Goal: Task Accomplishment & Management: Complete application form

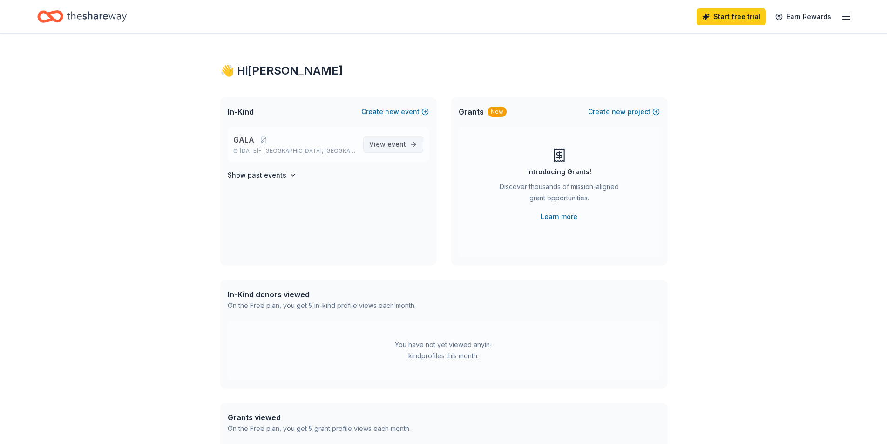
click at [384, 151] on link "View event" at bounding box center [393, 144] width 60 height 17
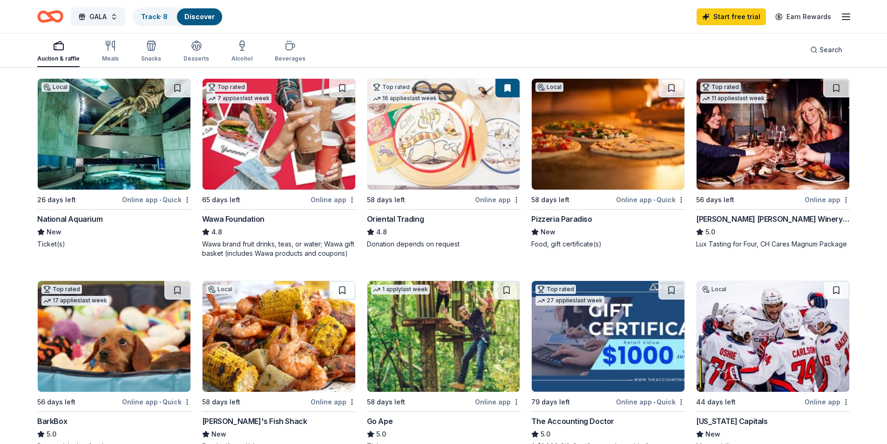
scroll to position [140, 0]
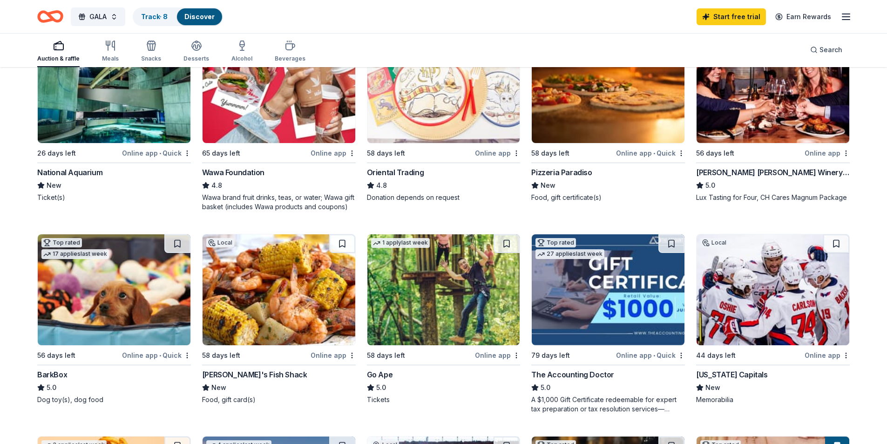
click at [762, 316] on img at bounding box center [772, 289] width 153 height 111
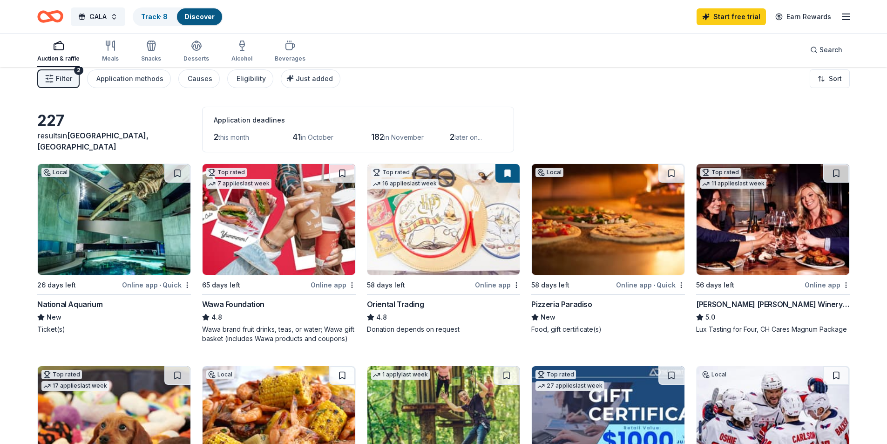
scroll to position [0, 0]
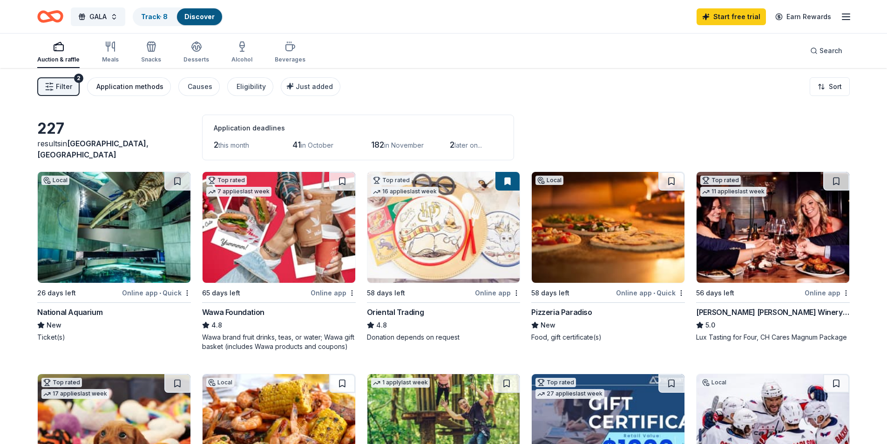
click at [132, 80] on button "Application methods" at bounding box center [129, 86] width 84 height 19
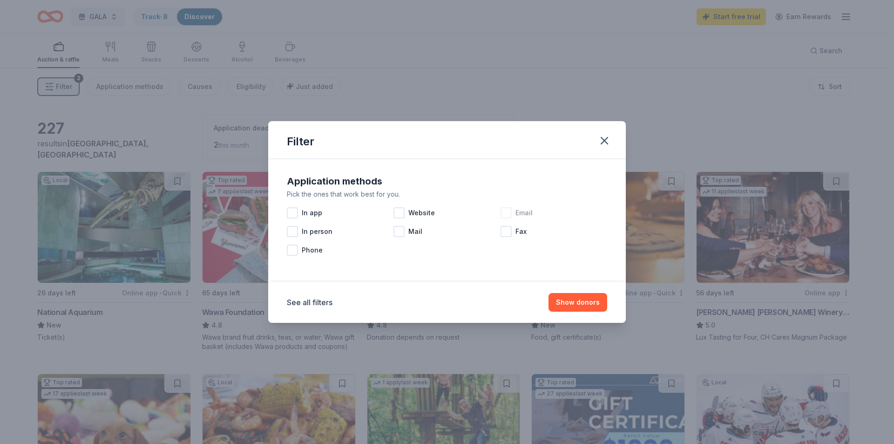
click at [511, 213] on div at bounding box center [505, 212] width 11 height 11
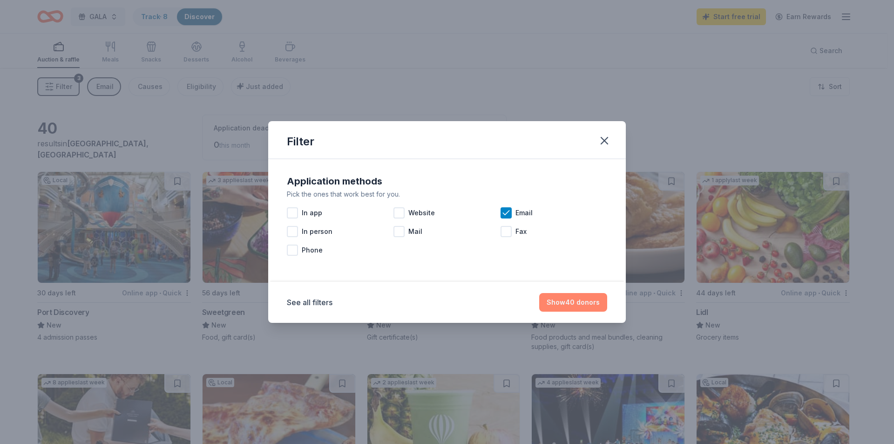
click at [582, 301] on button "Show 40 donors" at bounding box center [573, 302] width 68 height 19
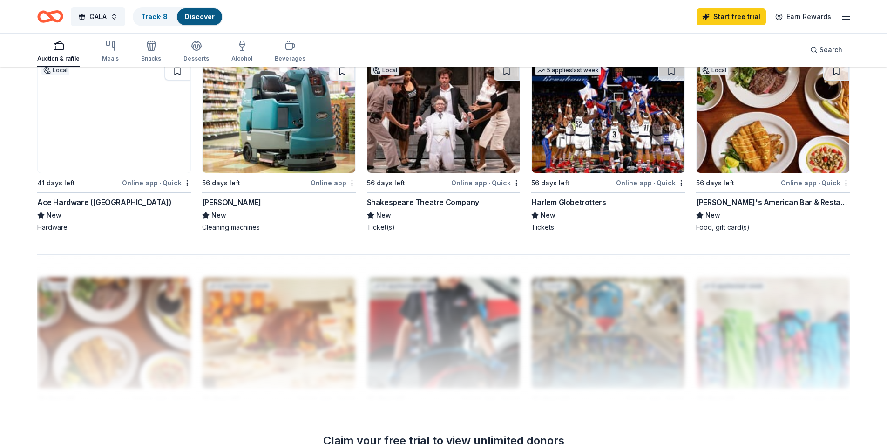
scroll to position [698, 0]
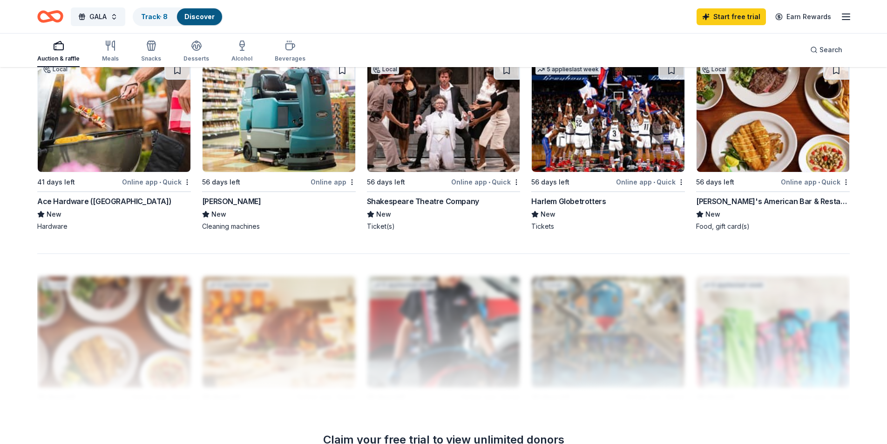
click at [581, 117] on img at bounding box center [608, 116] width 153 height 111
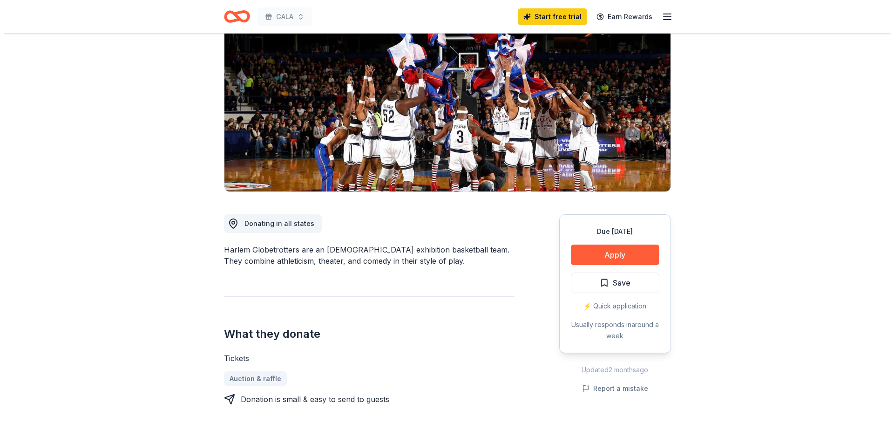
scroll to position [140, 0]
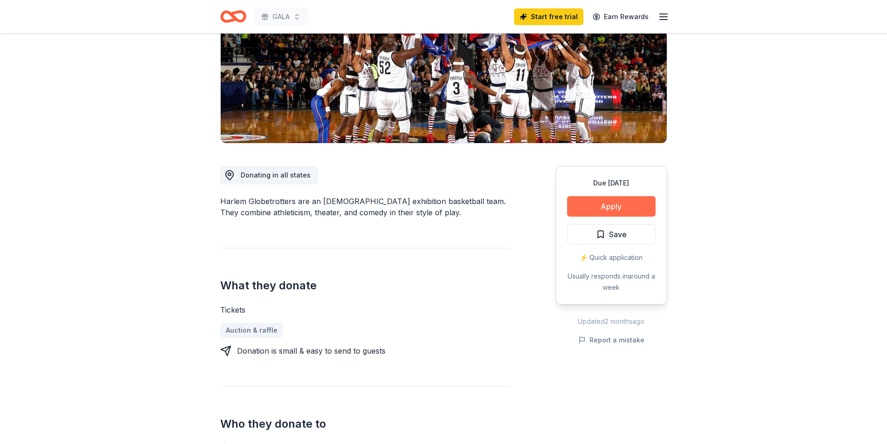
click at [616, 204] on button "Apply" at bounding box center [611, 206] width 88 height 20
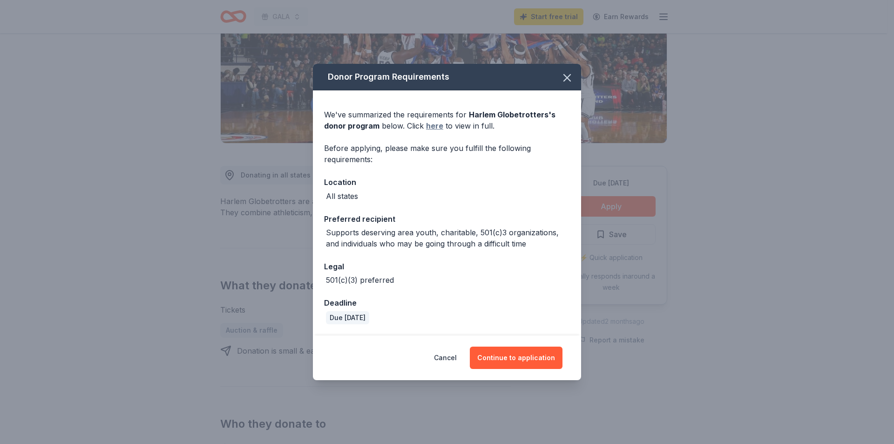
click at [430, 123] on link "here" at bounding box center [434, 125] width 17 height 11
